Goal: Transaction & Acquisition: Purchase product/service

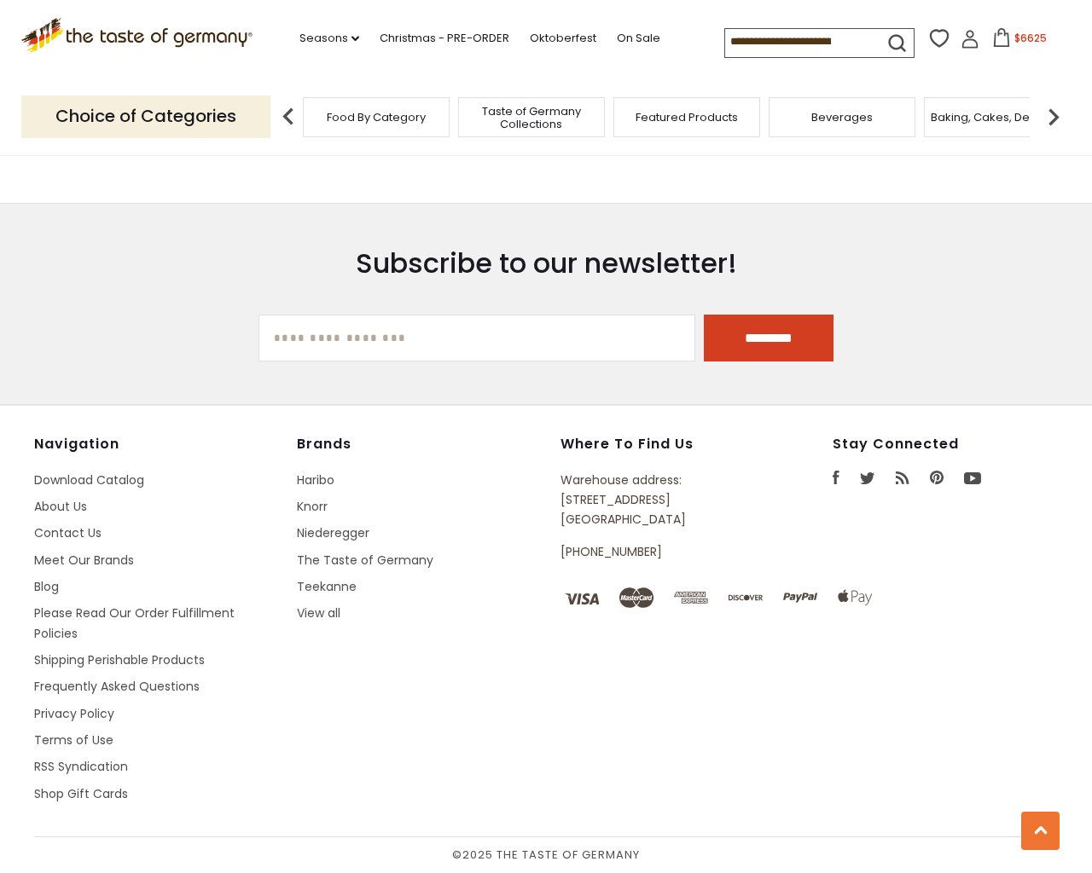
scroll to position [3395, 0]
type input "***"
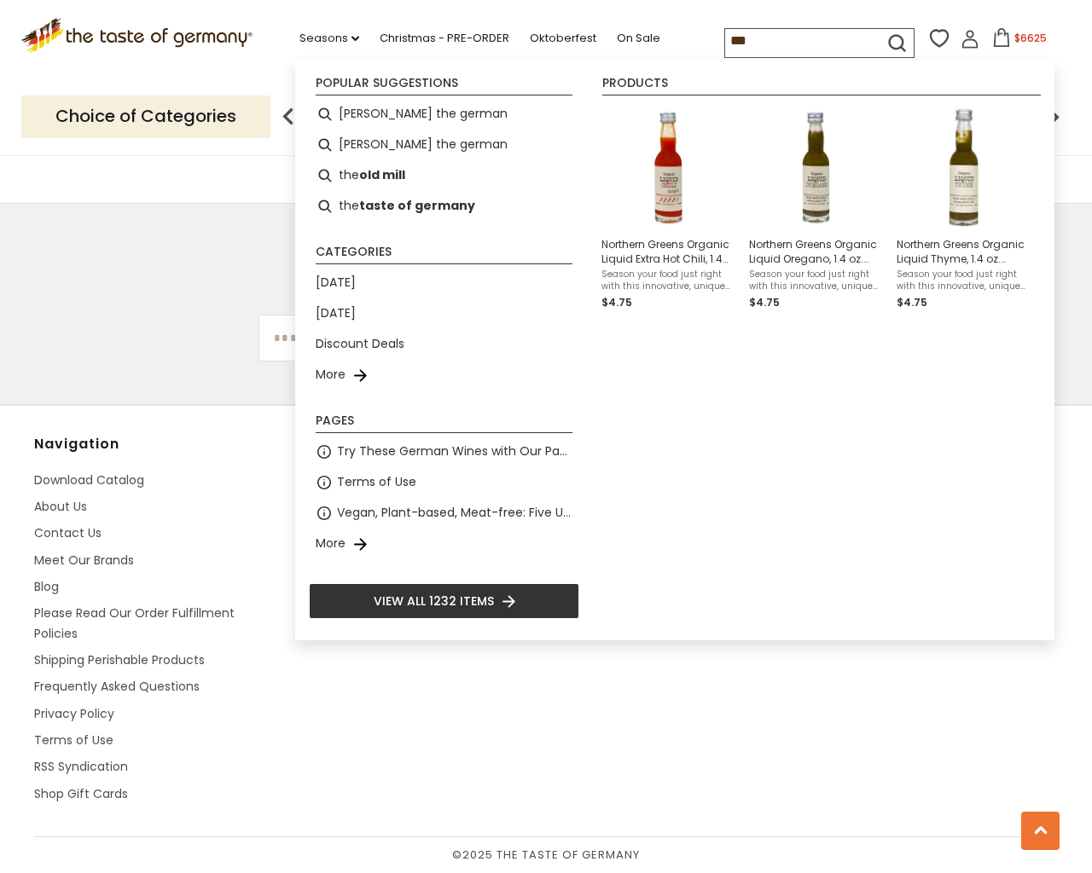
type input "**********"
